Goal: Contribute content: Contribute content

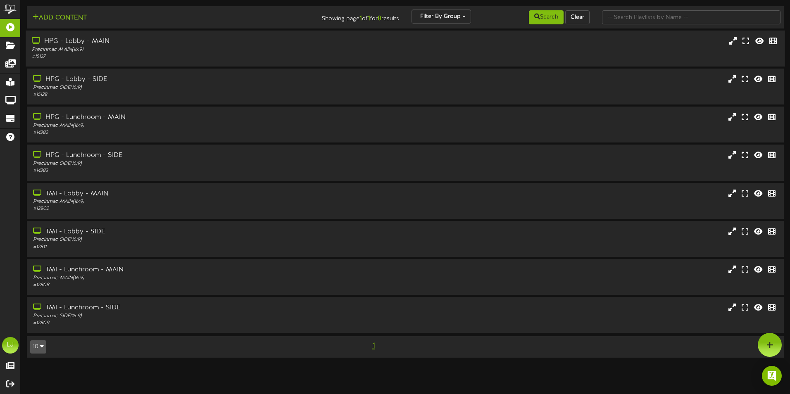
click at [134, 53] on div "# 15127" at bounding box center [184, 56] width 304 height 7
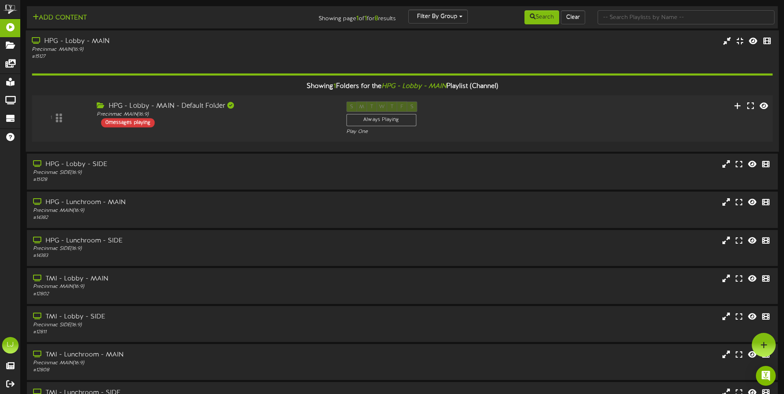
click at [114, 123] on div "0 messages playing" at bounding box center [128, 122] width 54 height 9
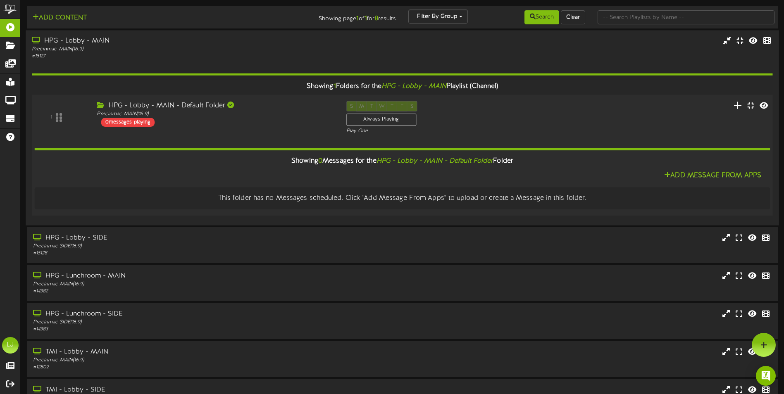
click at [737, 102] on button at bounding box center [738, 106] width 14 height 13
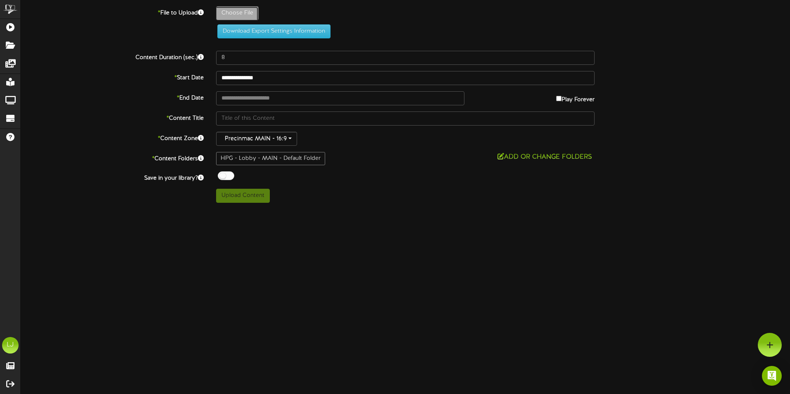
type input "**********"
type input "IntrotoPCMaud1"
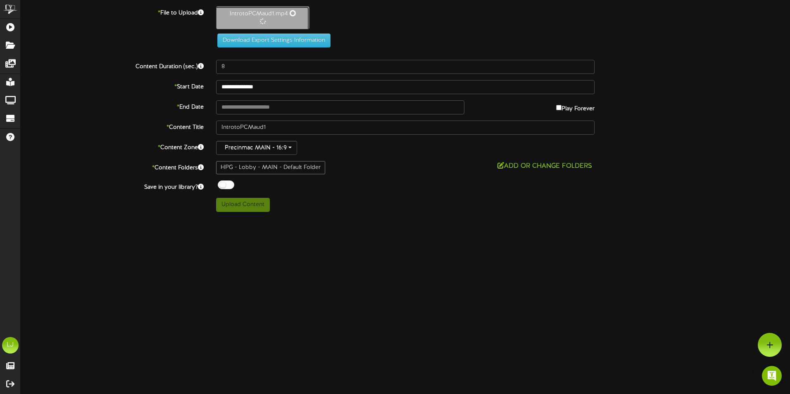
type input "57"
click at [247, 207] on button "Upload Content" at bounding box center [243, 204] width 54 height 14
type input "**********"
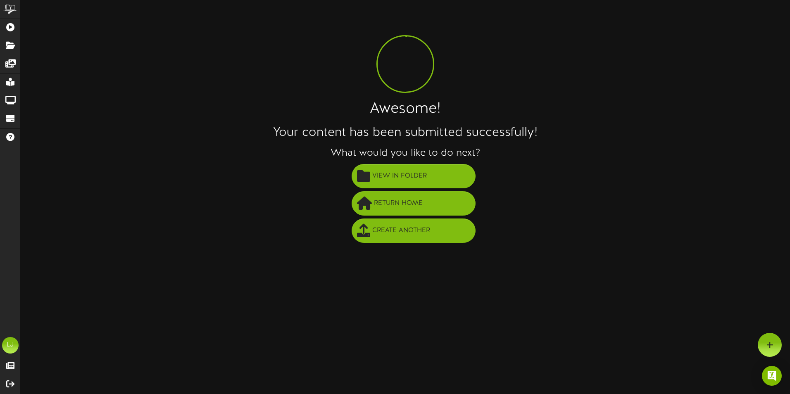
click at [660, 249] on html "ChannelValet Playlists Folders Messages My Library Groups Devices Help LJ [PERS…" at bounding box center [395, 124] width 790 height 249
click at [434, 182] on button "View in Folder" at bounding box center [414, 176] width 124 height 24
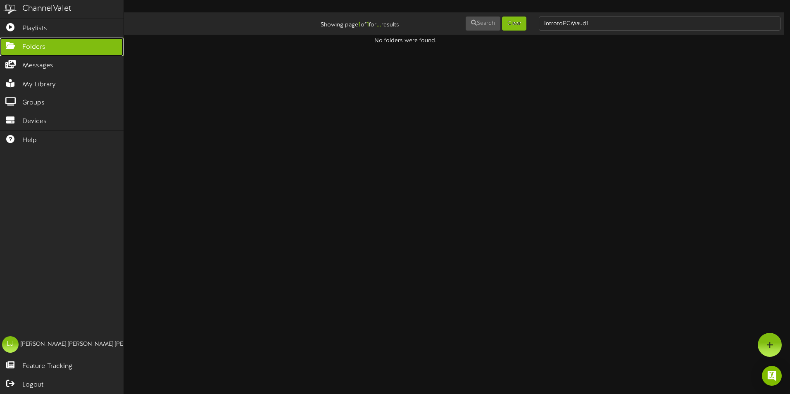
click at [55, 45] on link "Folders" at bounding box center [62, 47] width 124 height 19
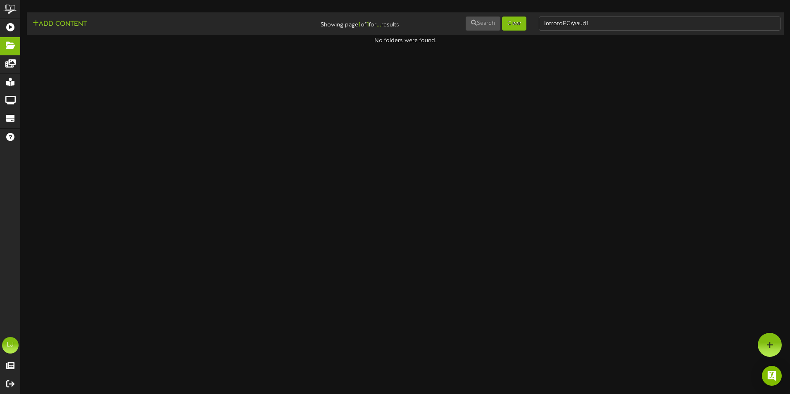
click at [333, 45] on html "ChannelValet Playlists Folders Messages My Library Groups Devices Help LJ [PERS…" at bounding box center [395, 22] width 790 height 45
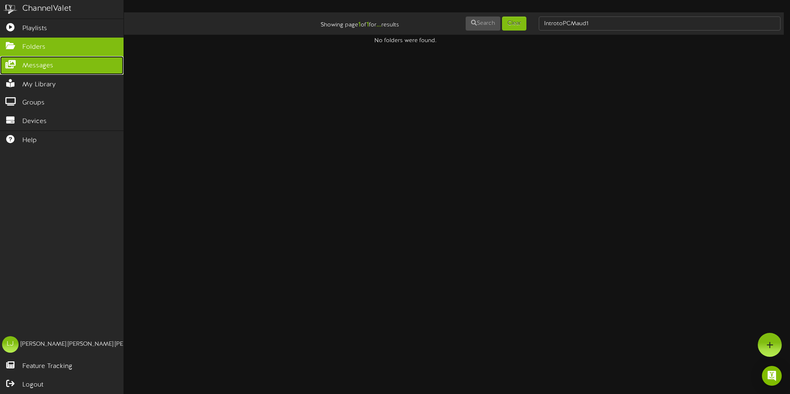
click at [36, 65] on span "Messages" at bounding box center [37, 66] width 31 height 10
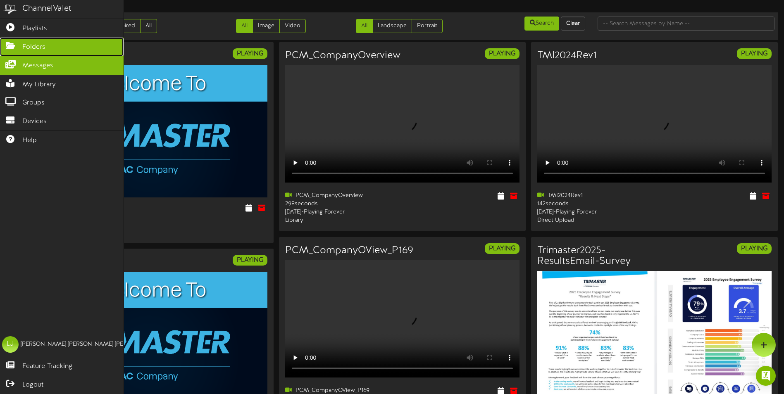
click at [42, 50] on span "Folders" at bounding box center [33, 48] width 23 height 10
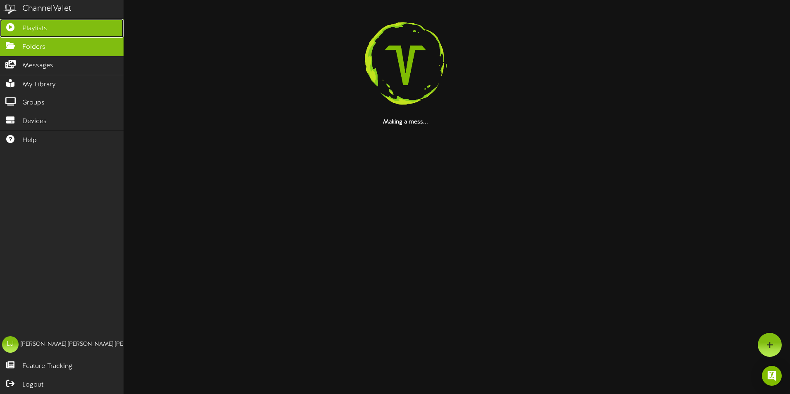
click at [51, 26] on link "Playlists" at bounding box center [62, 28] width 124 height 19
